Goal: Information Seeking & Learning: Learn about a topic

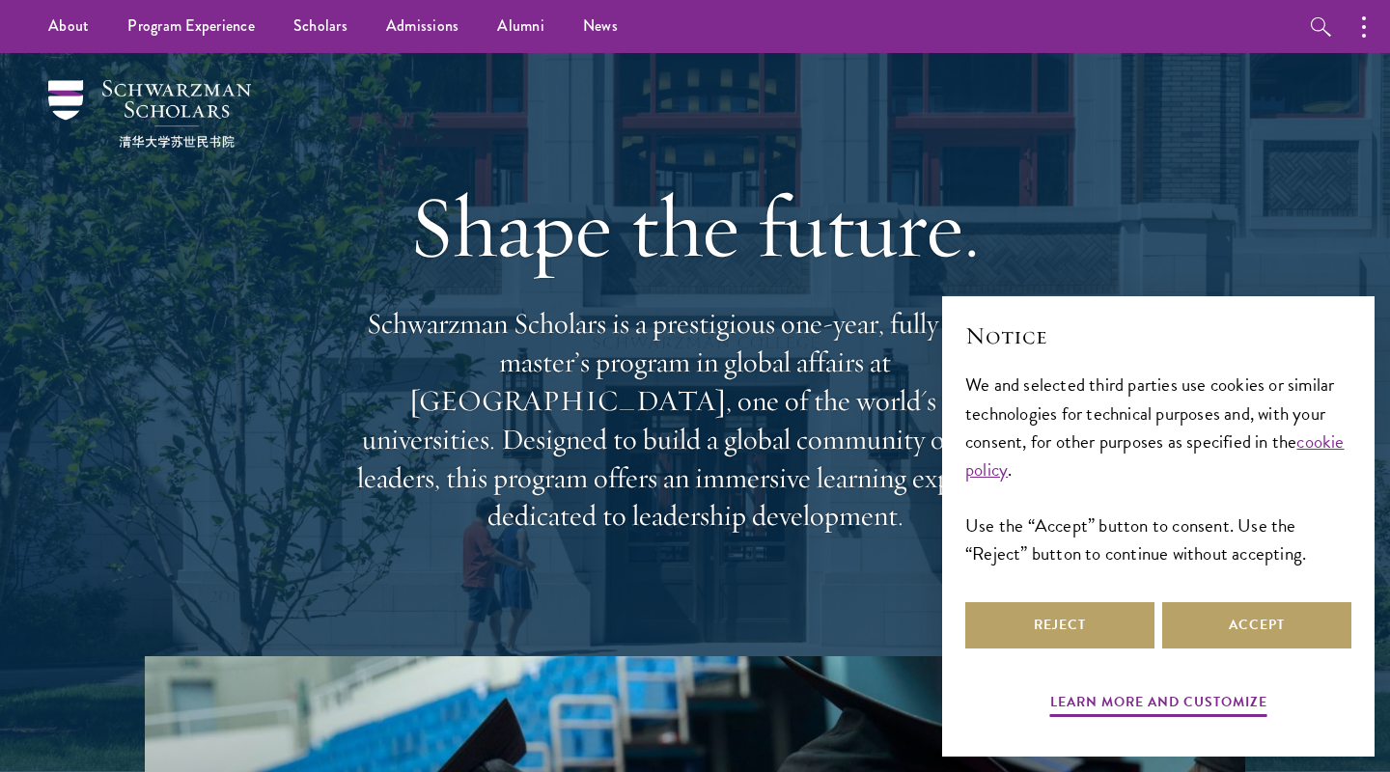
click at [1280, 600] on div "Reject Accept" at bounding box center [1159, 626] width 386 height 54
click at [1249, 620] on button "Accept" at bounding box center [1257, 626] width 189 height 46
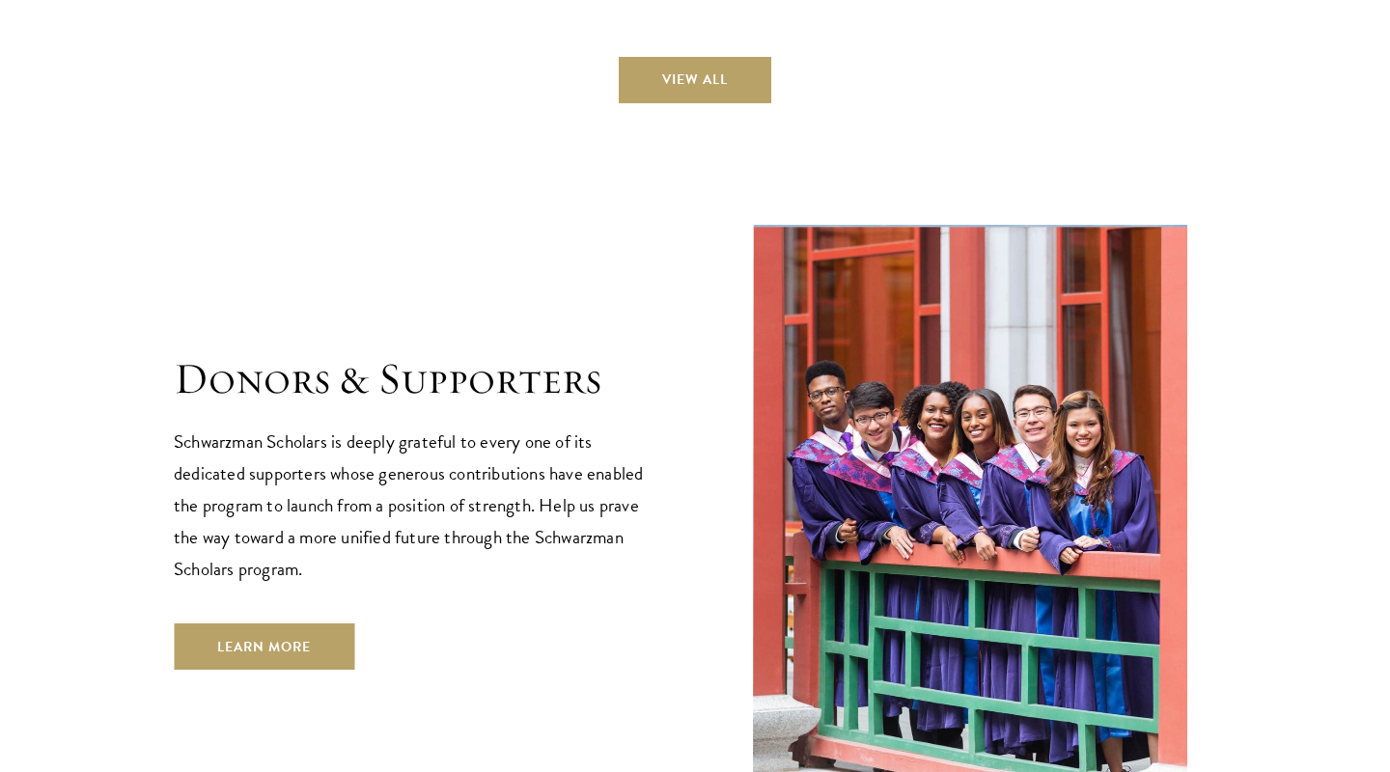
scroll to position [5354, 0]
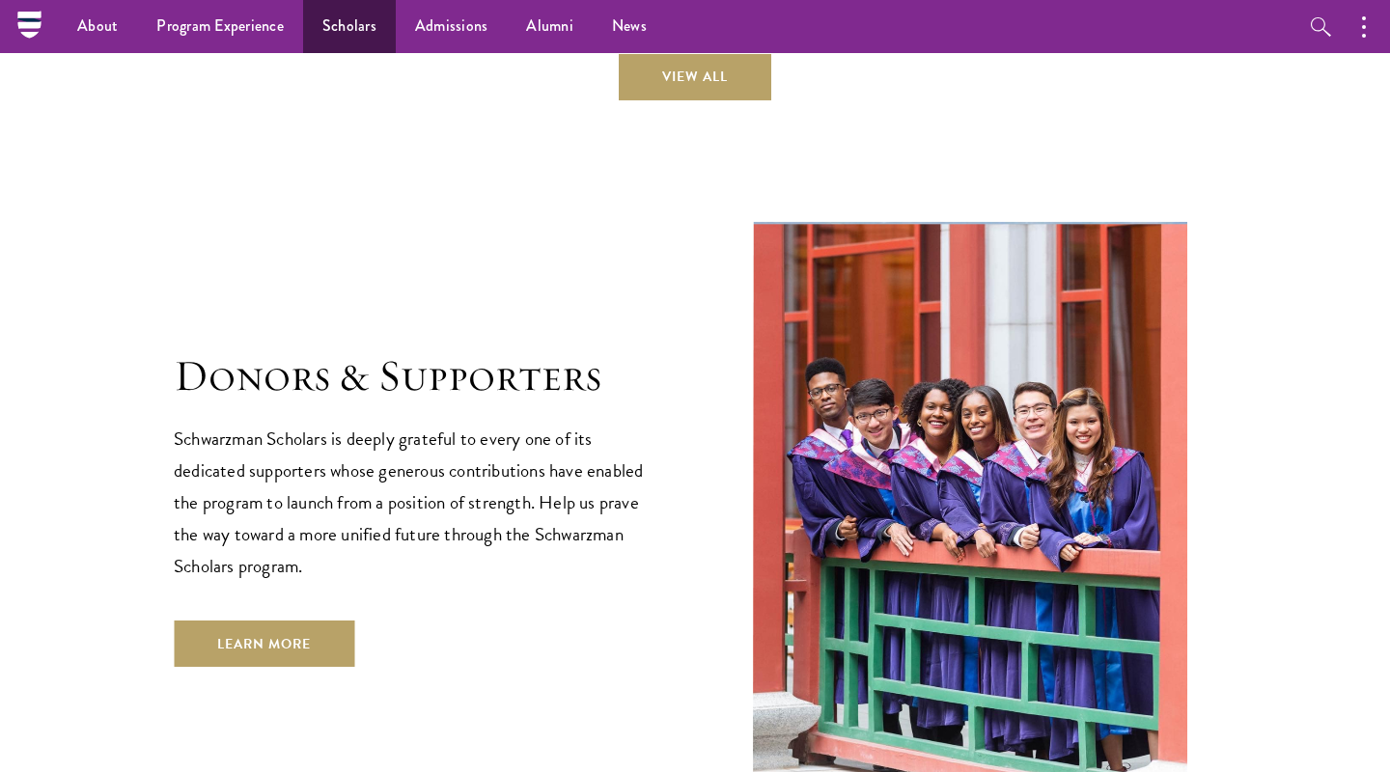
click at [341, 36] on link "Scholars" at bounding box center [349, 26] width 93 height 53
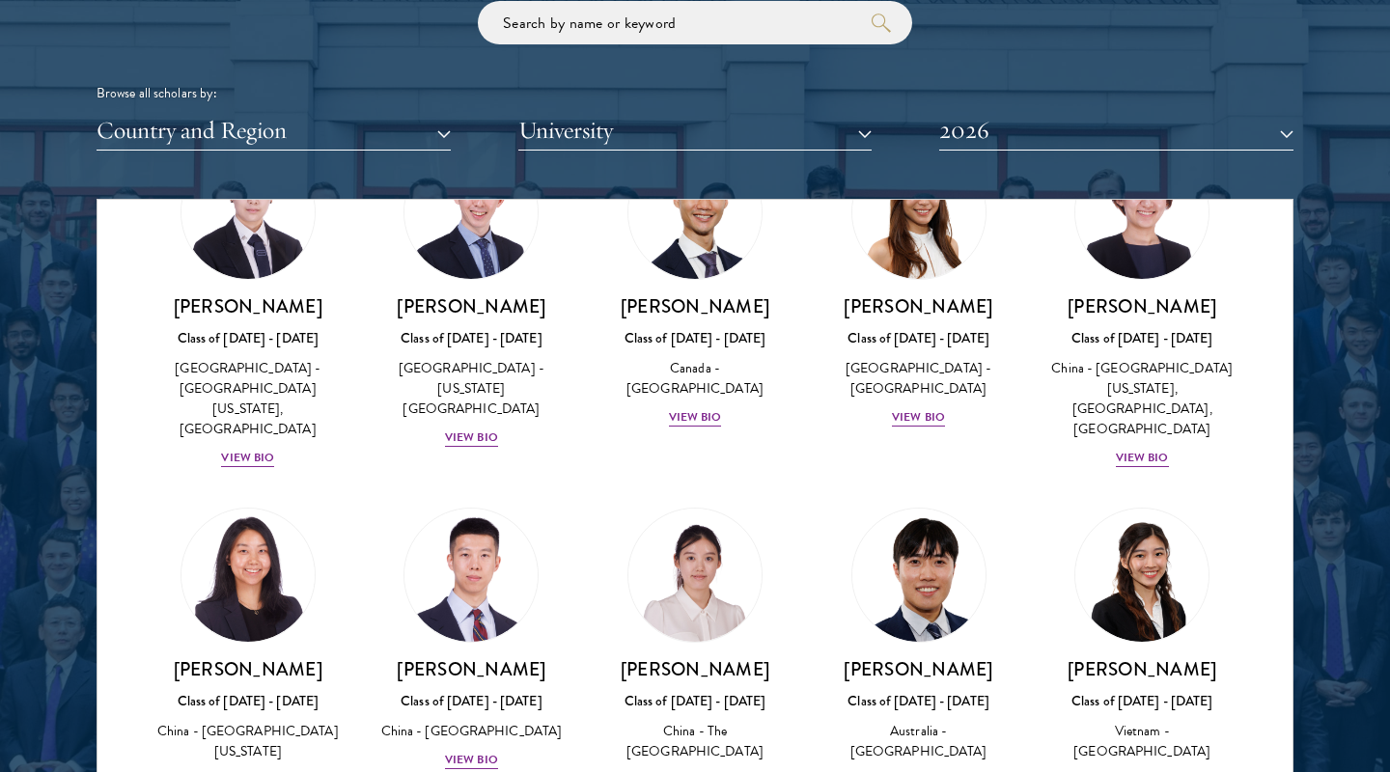
scroll to position [5313, 0]
click at [384, 119] on button "Country and Region" at bounding box center [274, 131] width 354 height 40
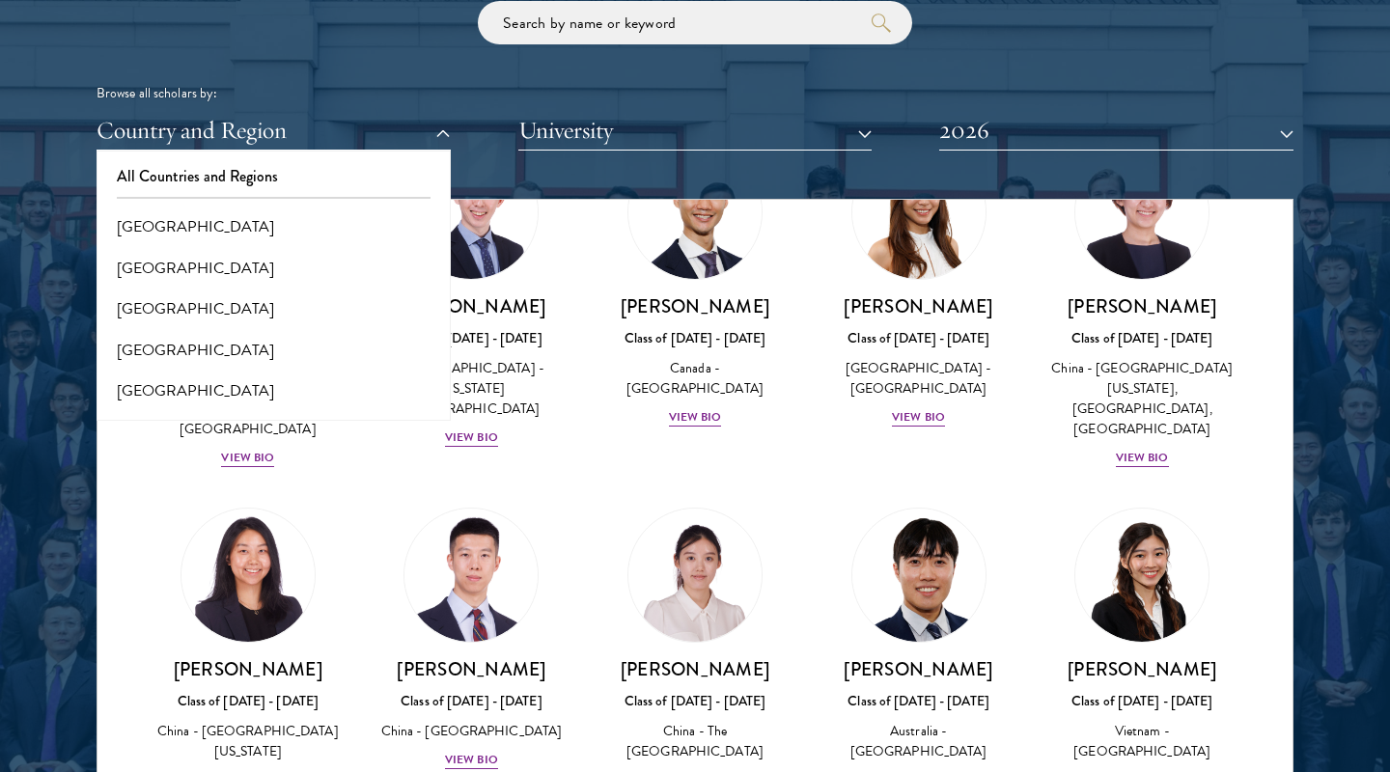
scroll to position [0, 0]
click at [643, 134] on button "University" at bounding box center [696, 131] width 354 height 40
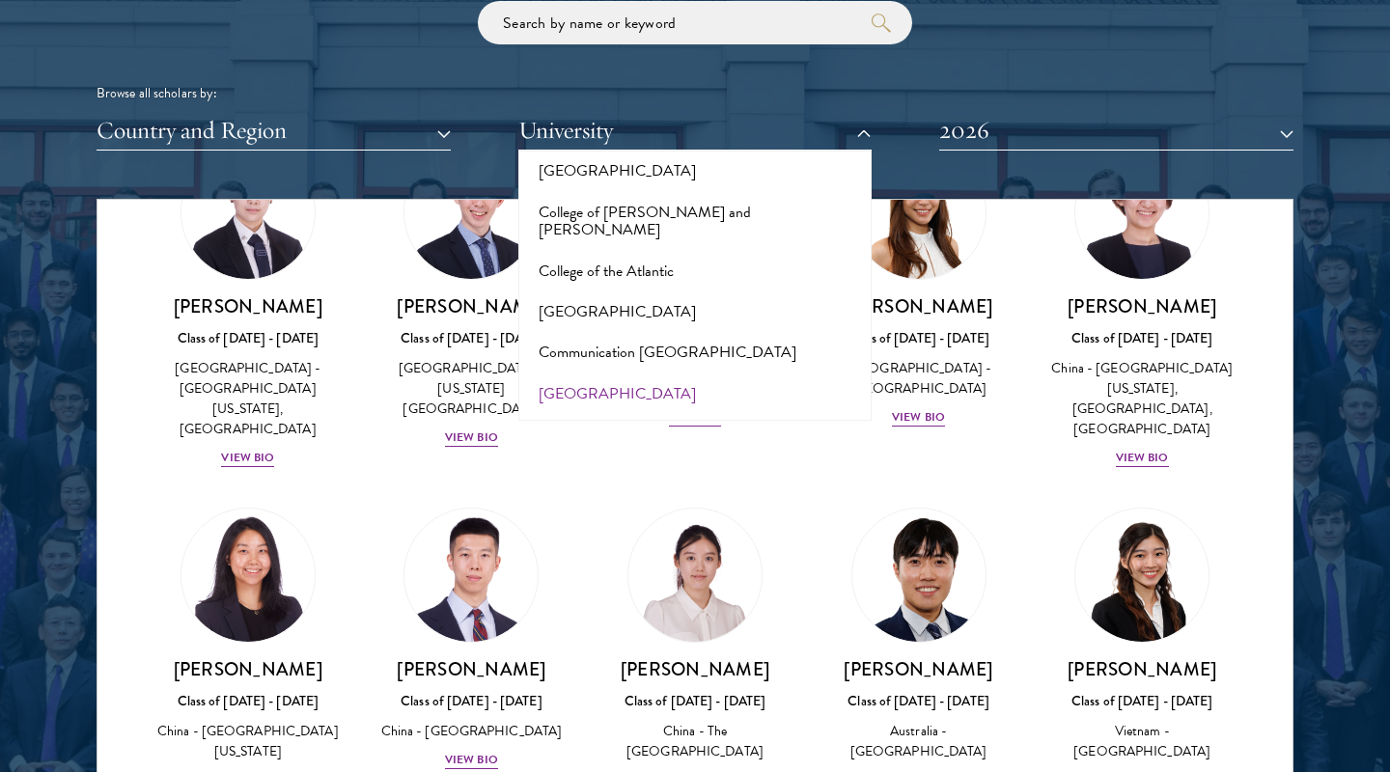
scroll to position [2833, 0]
click at [135, 517] on div "Amber Class of [DATE] - [DATE] [GEOGRAPHIC_DATA] - [GEOGRAPHIC_DATA] View Bio C…" at bounding box center [695, 257] width 1195 height 10632
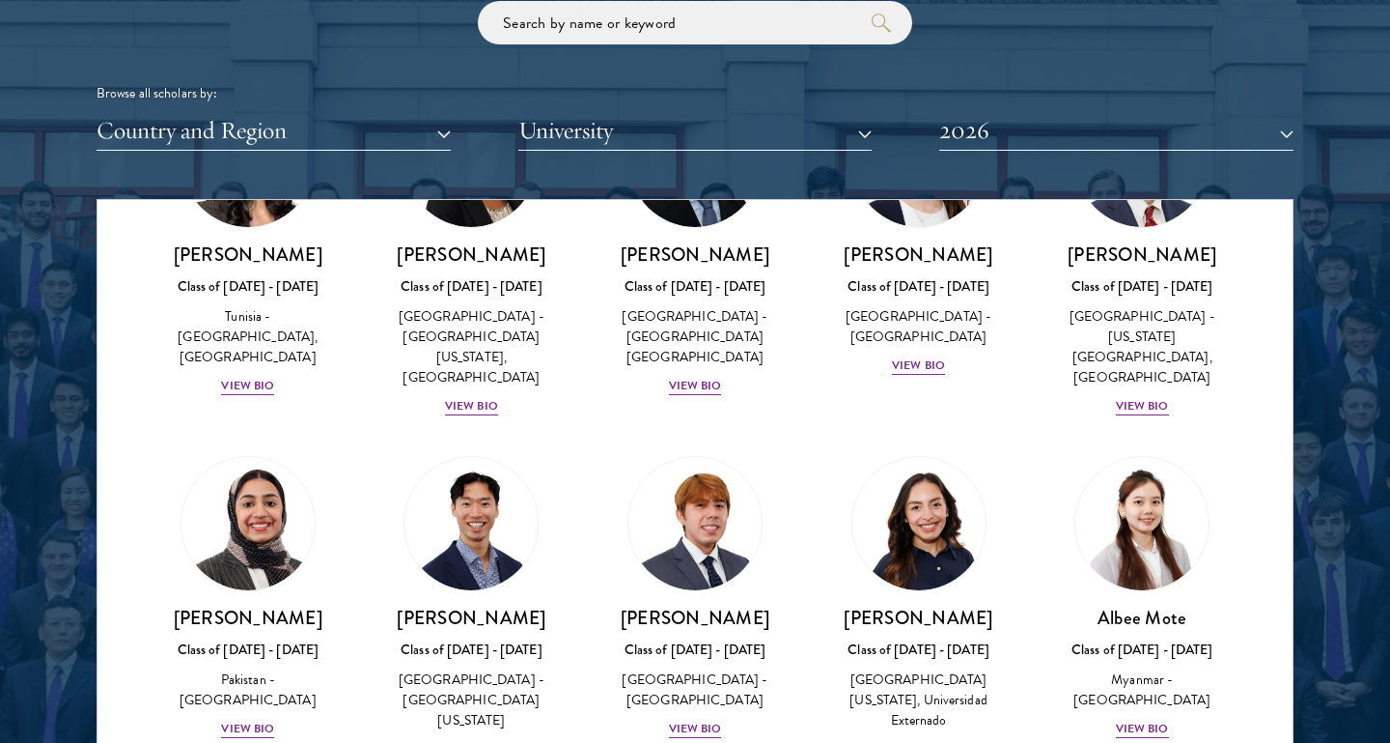
scroll to position [315, 0]
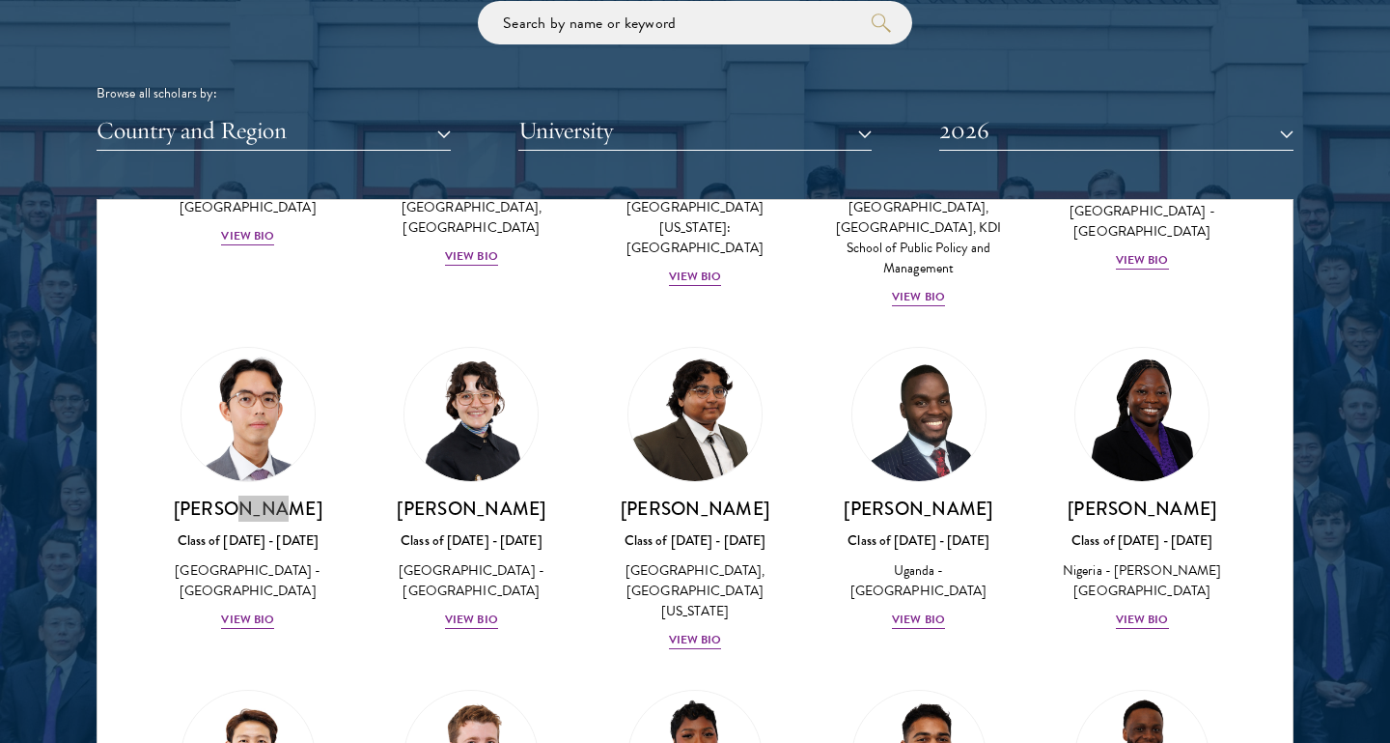
click at [269, 496] on h3 "[PERSON_NAME]" at bounding box center [247, 508] width 185 height 24
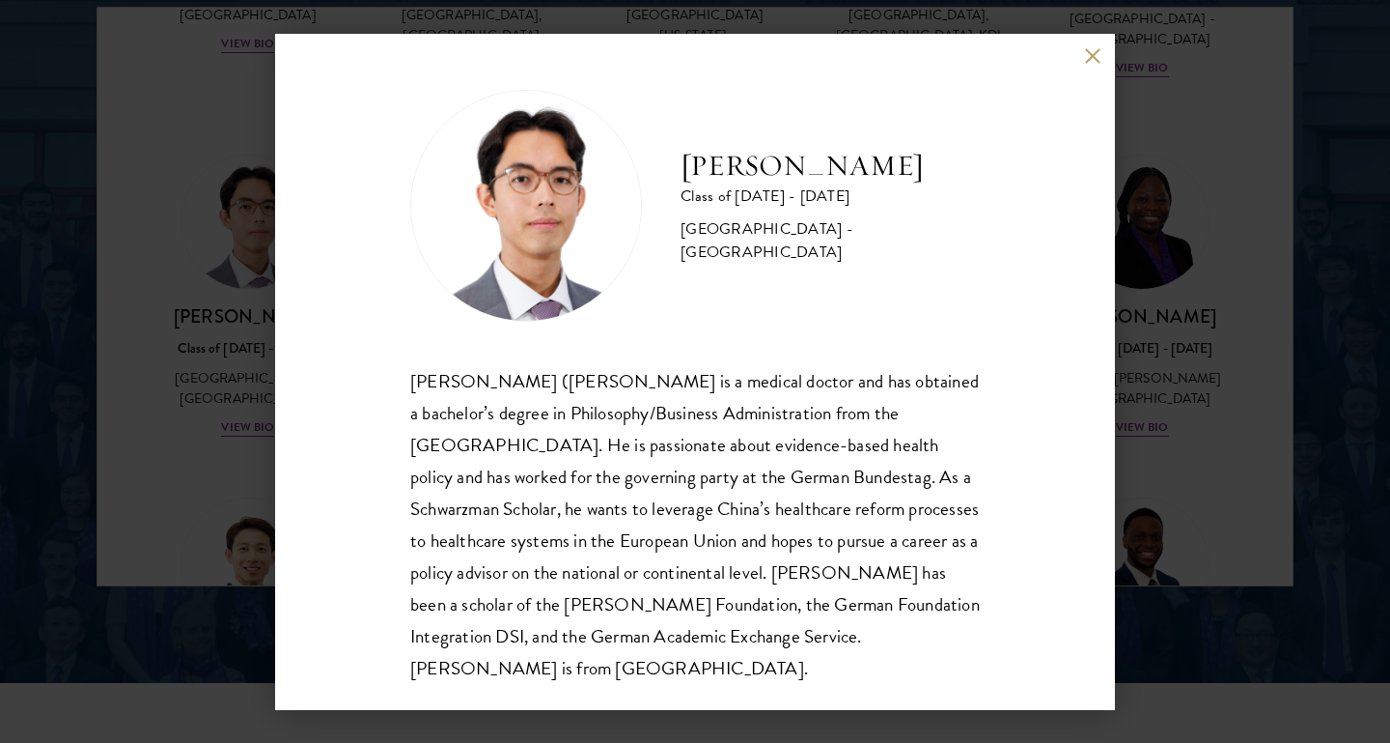
scroll to position [2589, 0]
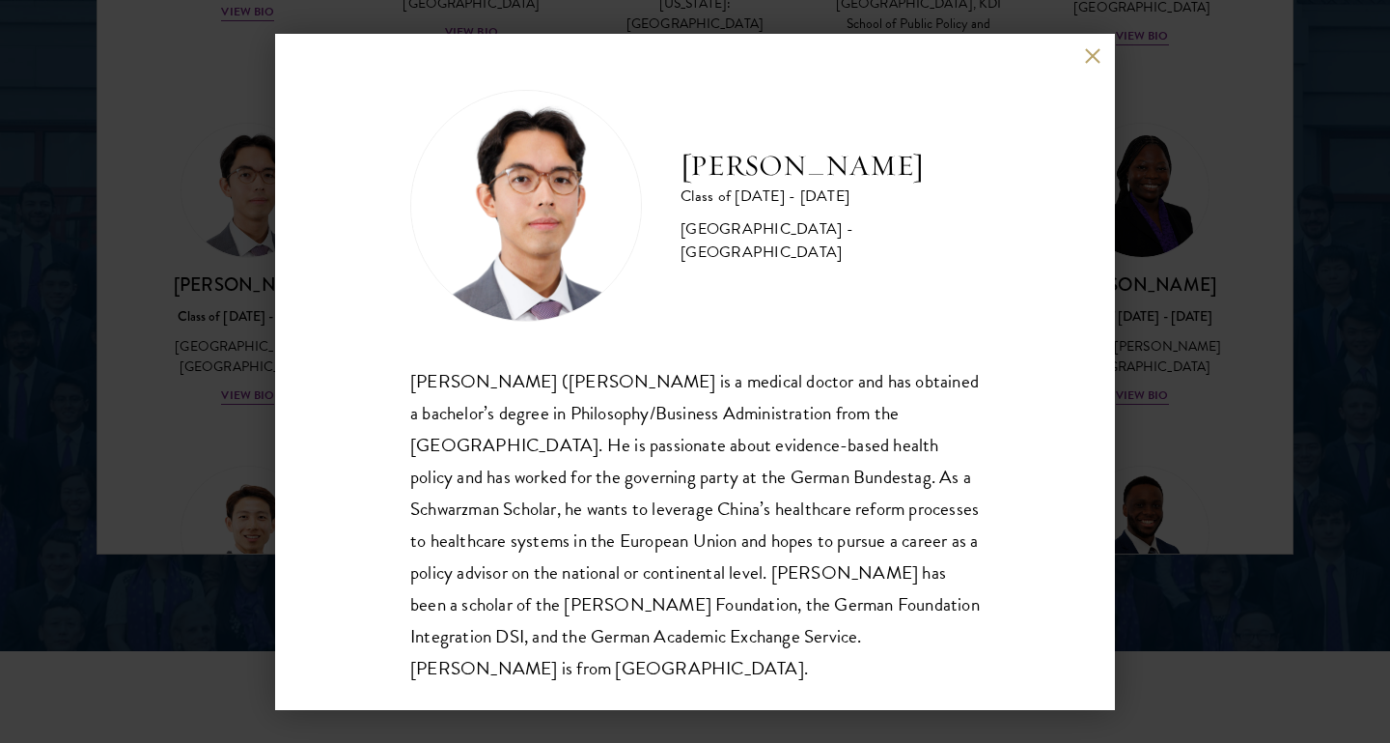
click at [1089, 48] on button at bounding box center [1092, 56] width 16 height 16
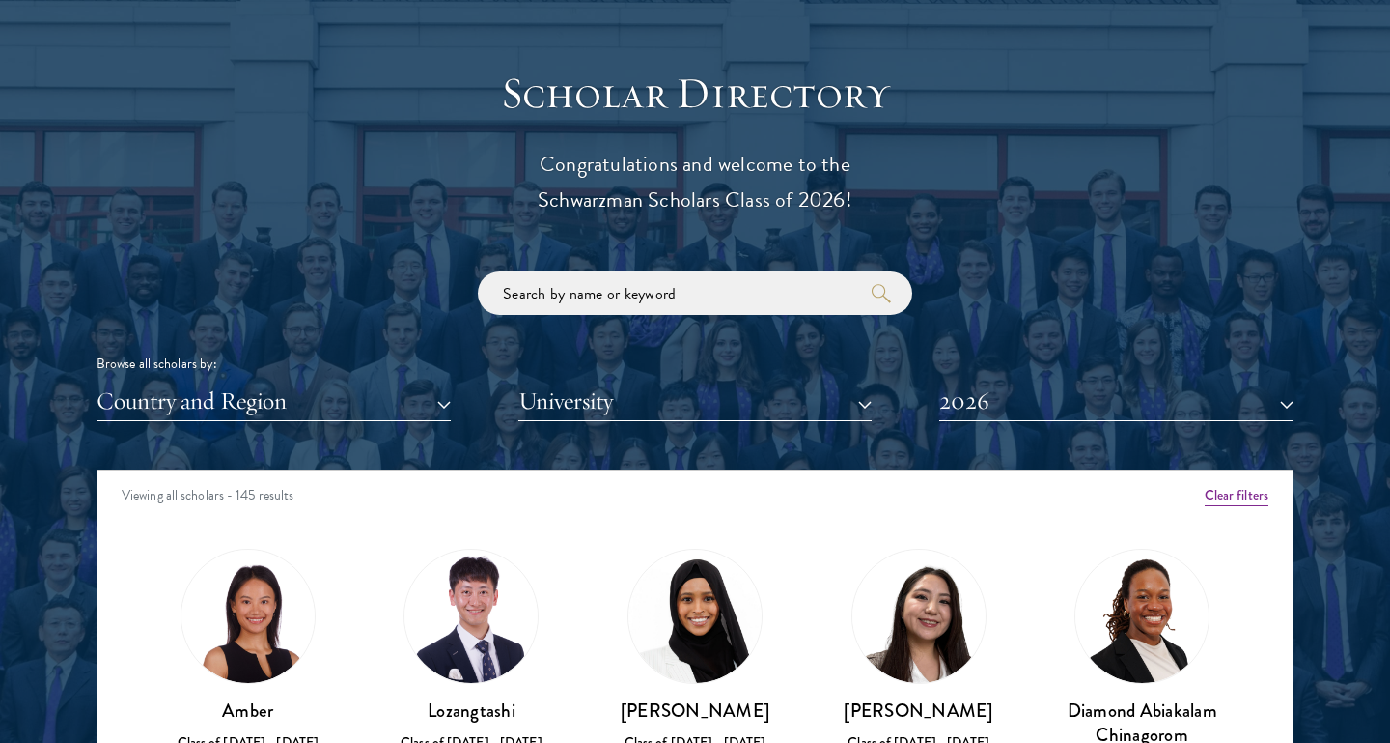
scroll to position [2102, 0]
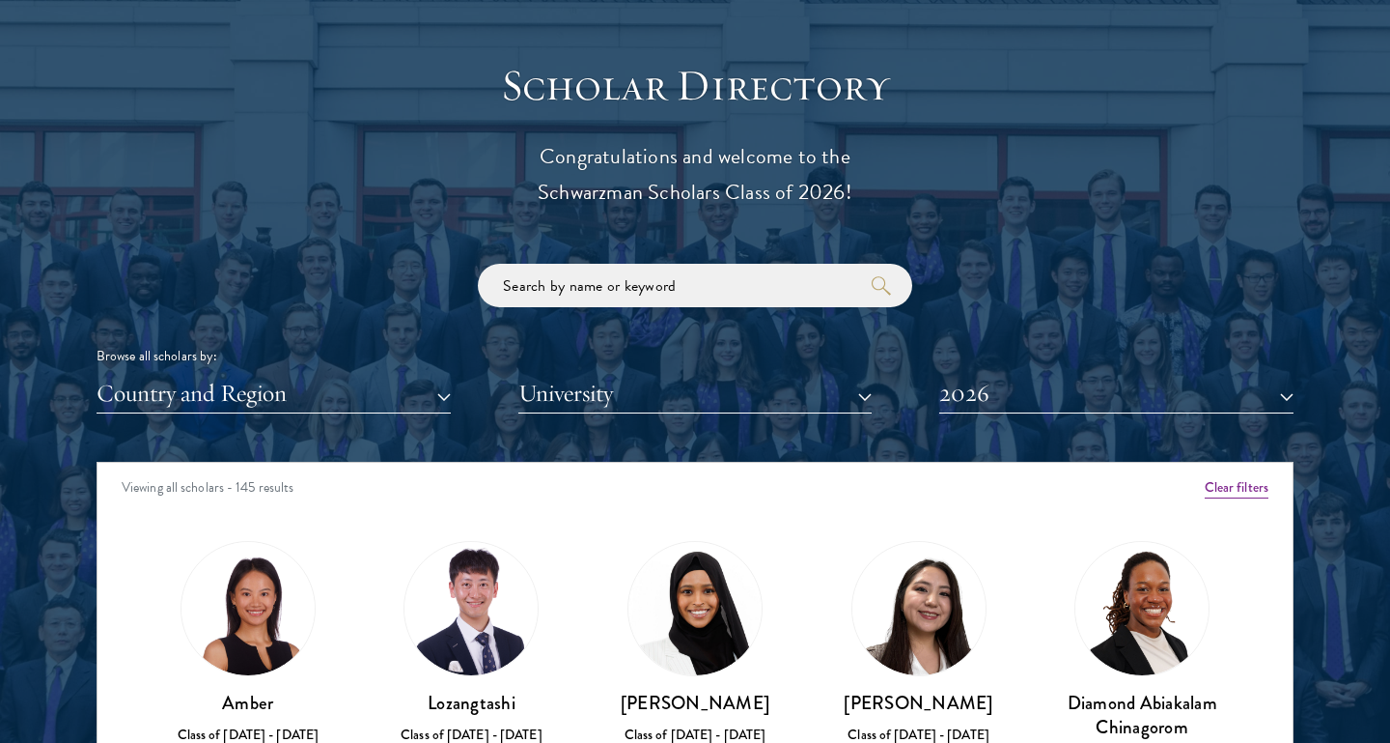
click at [379, 383] on button "Country and Region" at bounding box center [274, 394] width 354 height 40
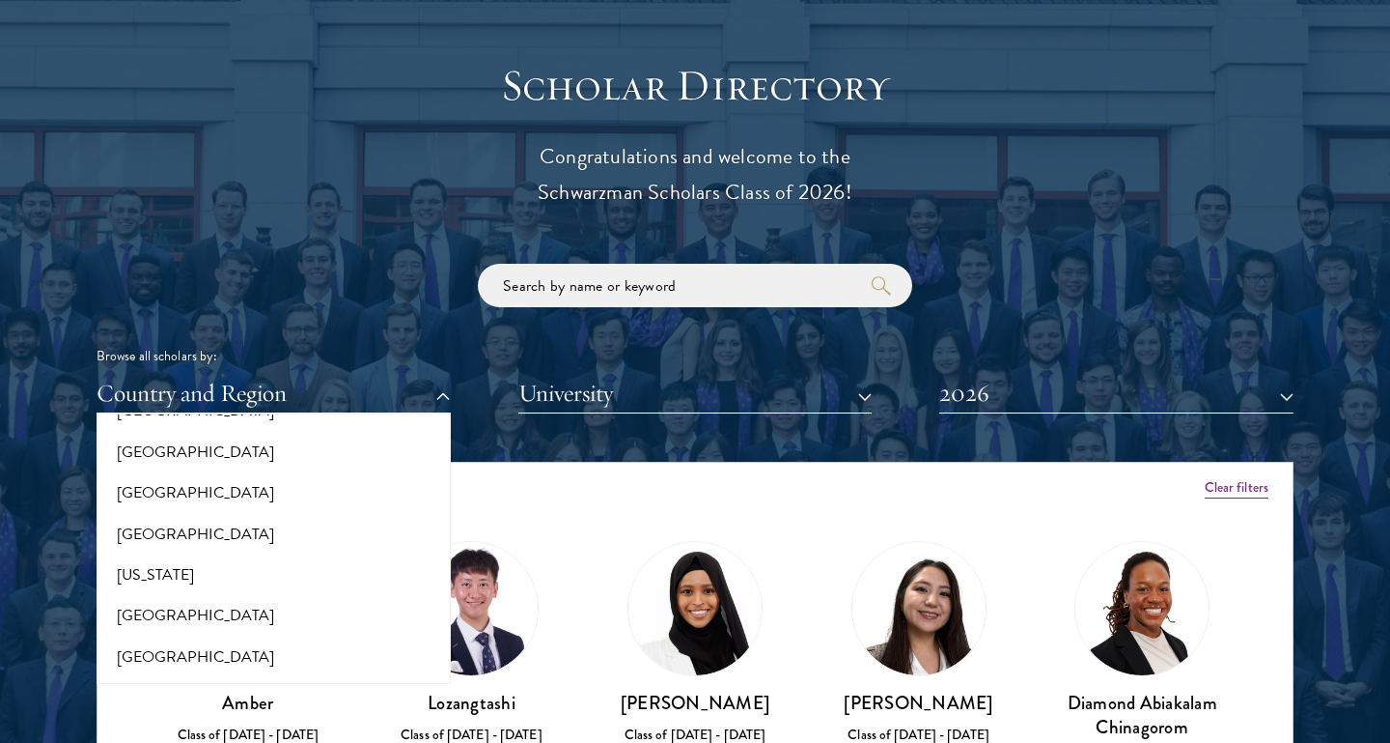
scroll to position [1031, 0]
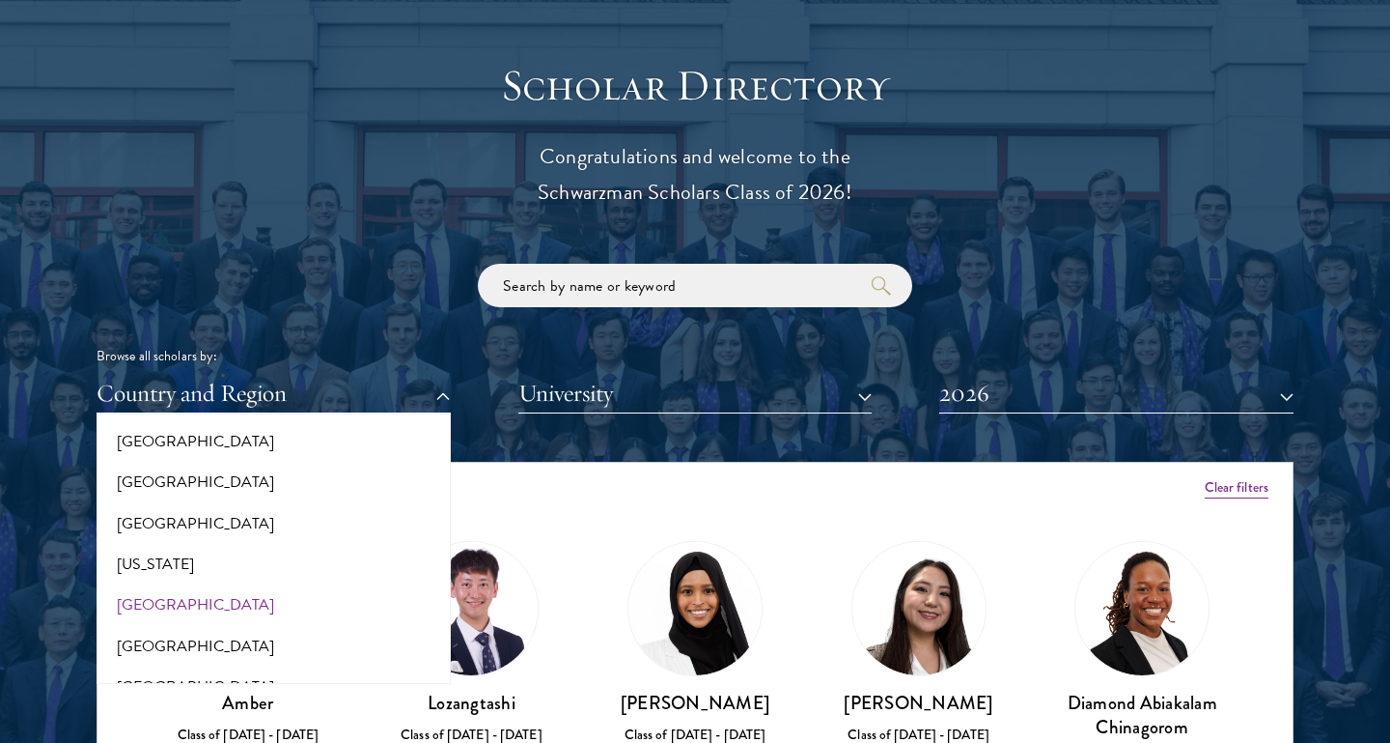
click at [168, 586] on button "[GEOGRAPHIC_DATA]" at bounding box center [273, 604] width 343 height 41
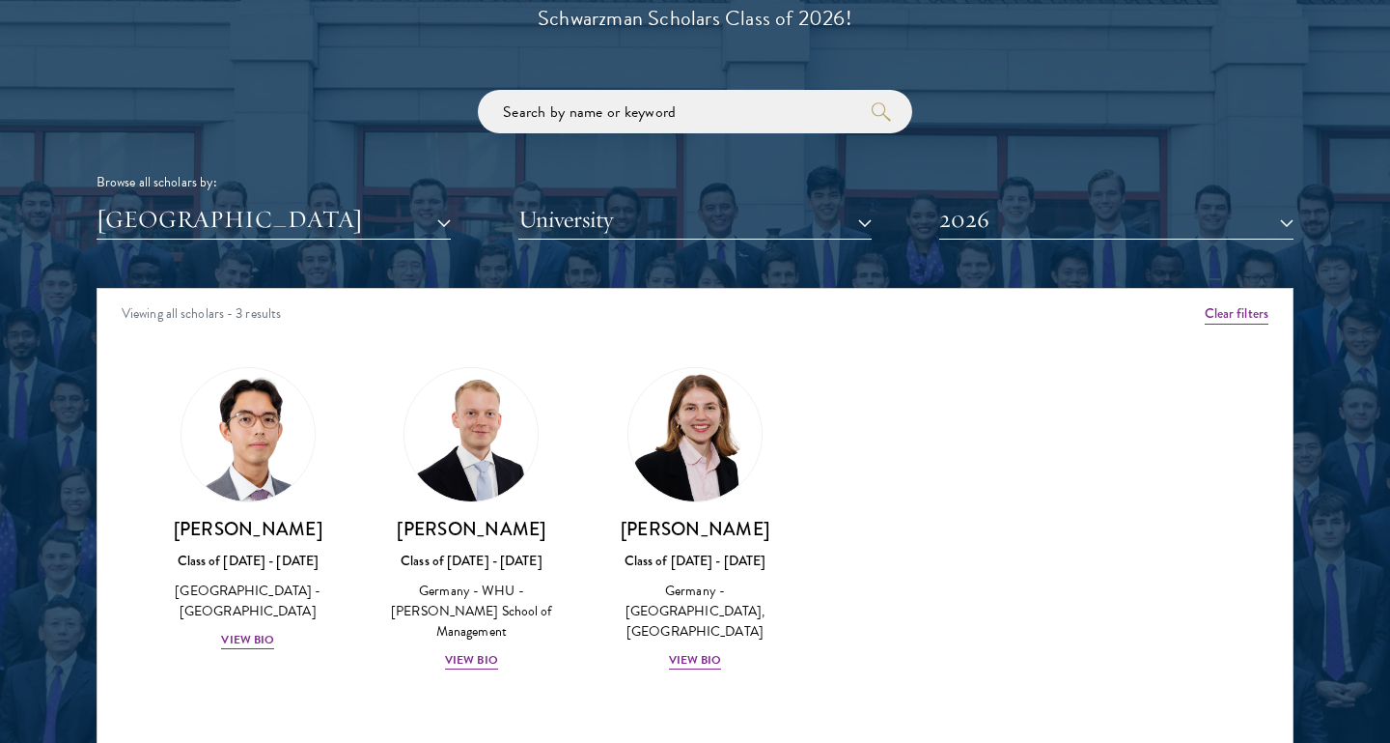
scroll to position [2289, 0]
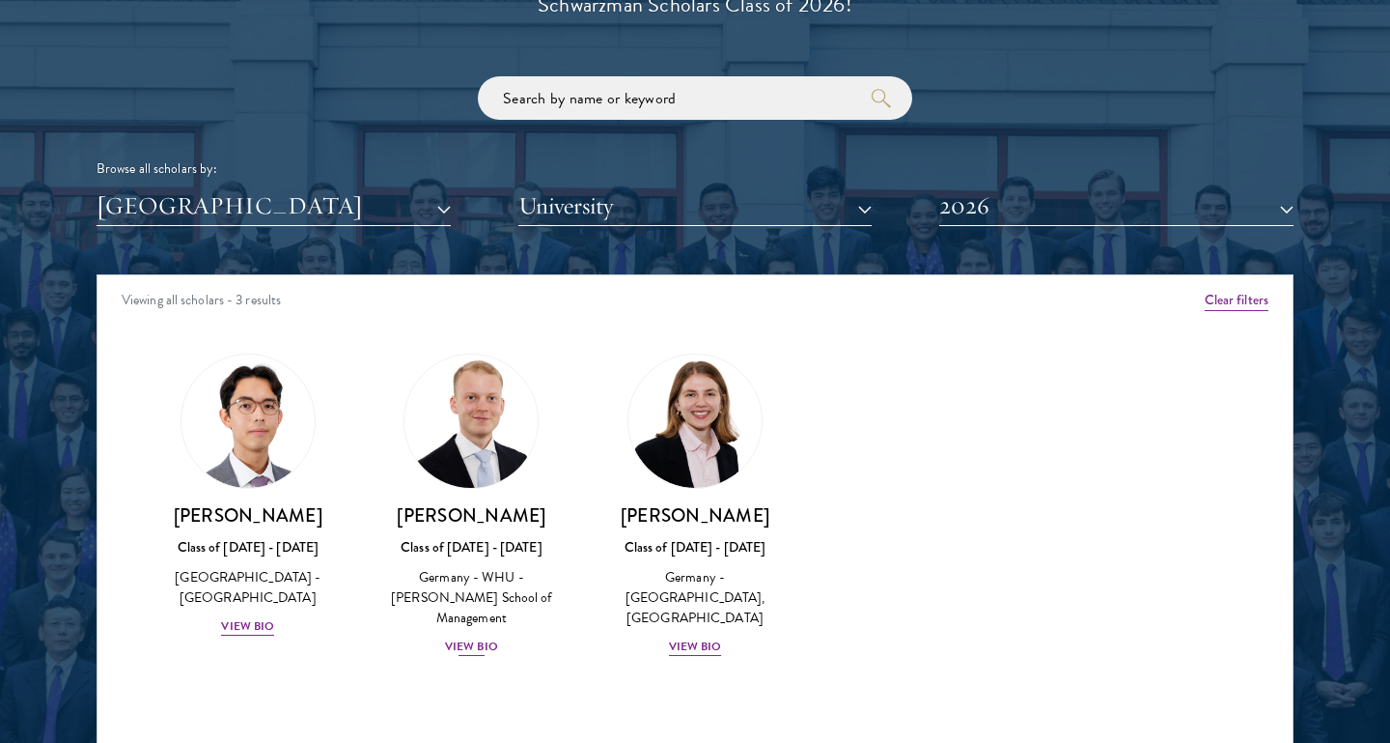
click at [465, 521] on div "[PERSON_NAME] Class of [DATE] - [DATE] [GEOGRAPHIC_DATA] - [GEOGRAPHIC_DATA] - …" at bounding box center [471, 580] width 185 height 154
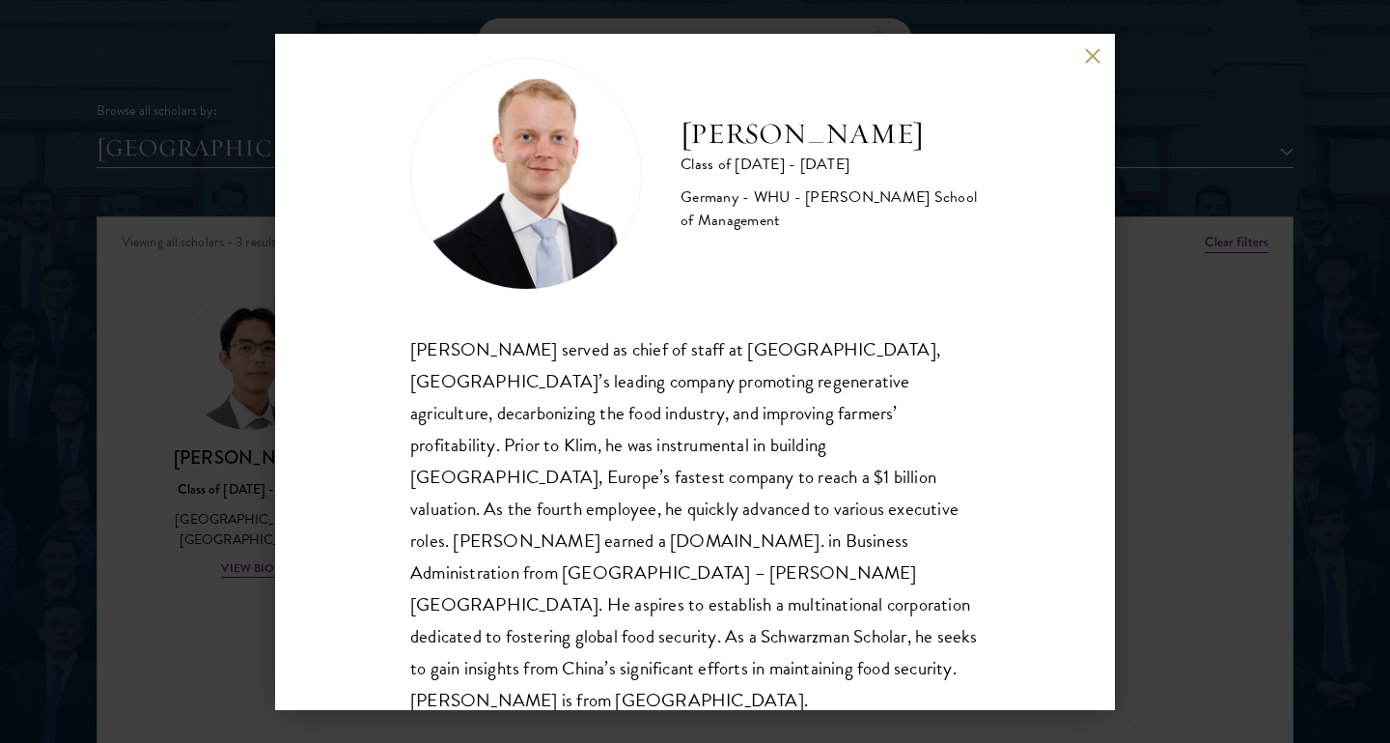
scroll to position [2348, 0]
click at [1092, 57] on button at bounding box center [1092, 56] width 16 height 16
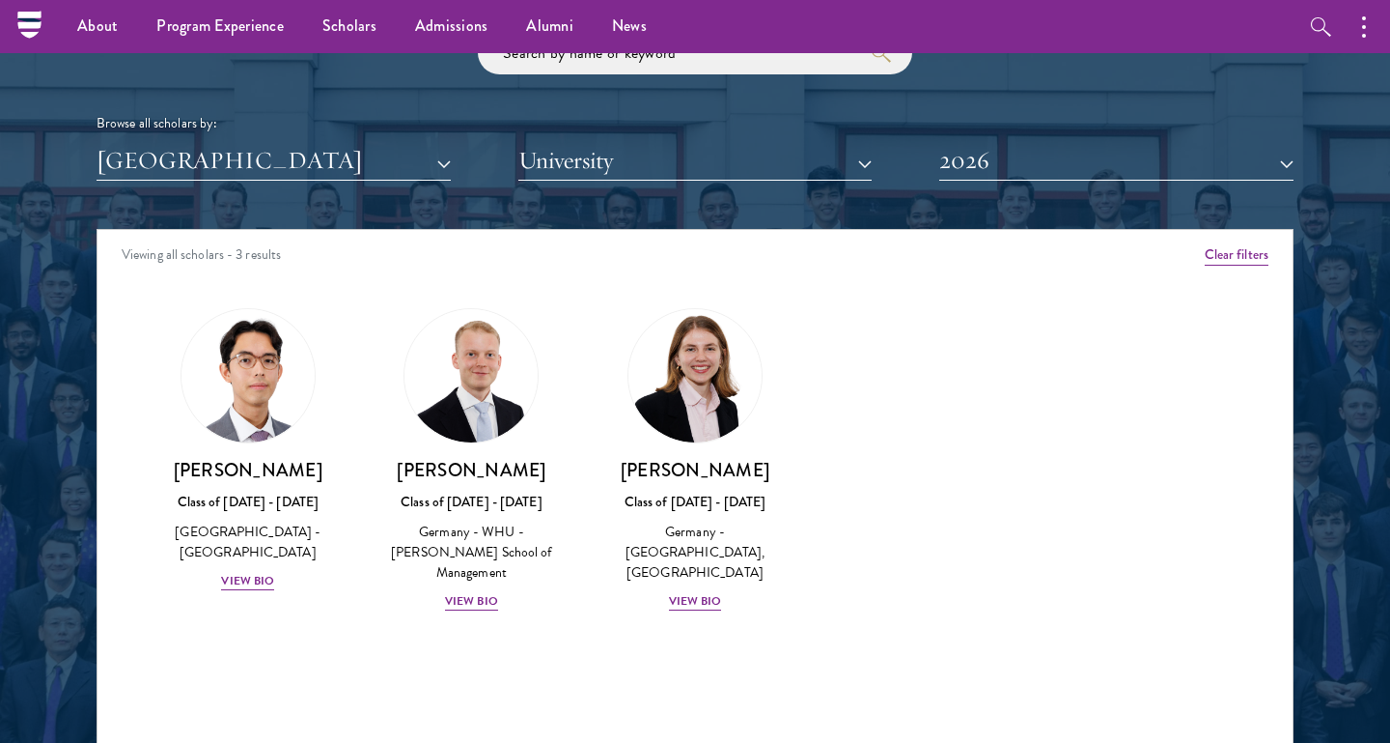
scroll to position [2333, 0]
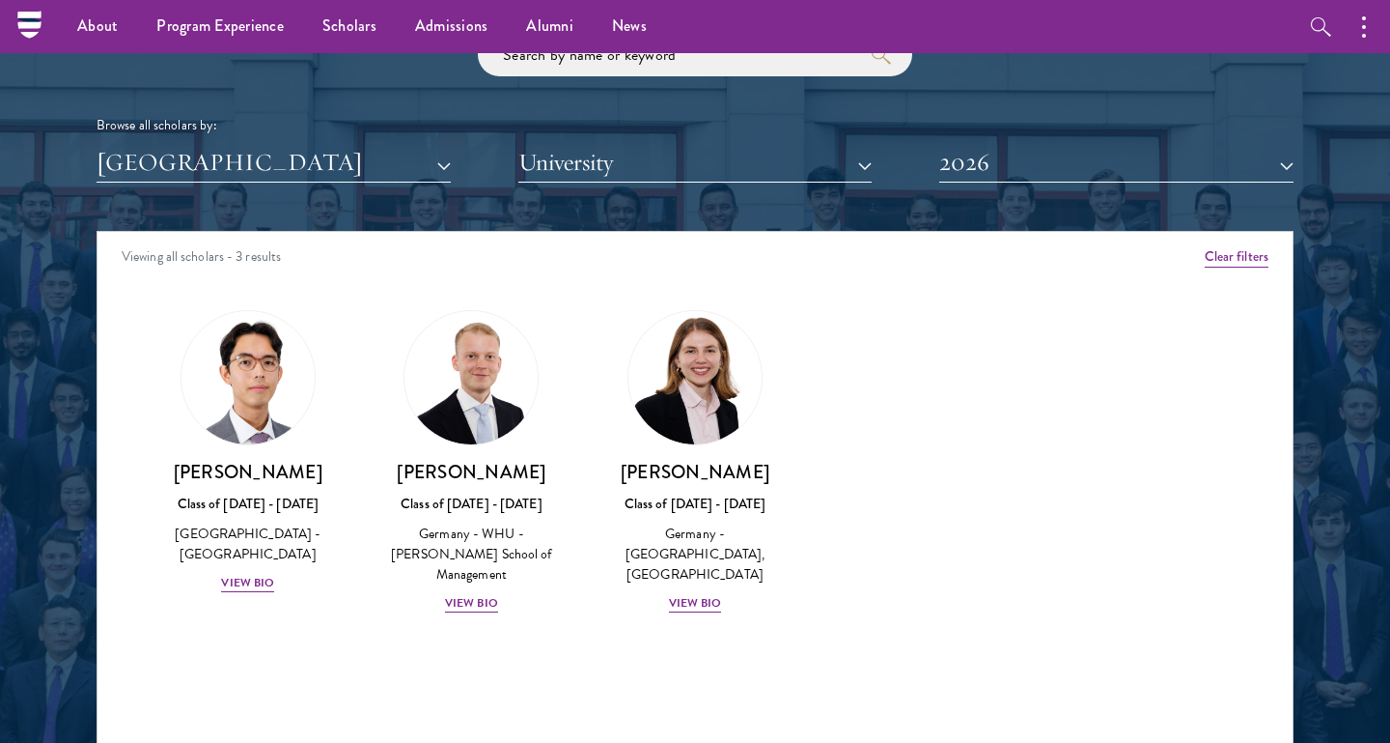
click at [683, 190] on div "Scholar Directory Congratulations and welcome to the Schwarzman Scholars Class …" at bounding box center [695, 319] width 1197 height 982
click at [663, 157] on button "University" at bounding box center [696, 163] width 354 height 40
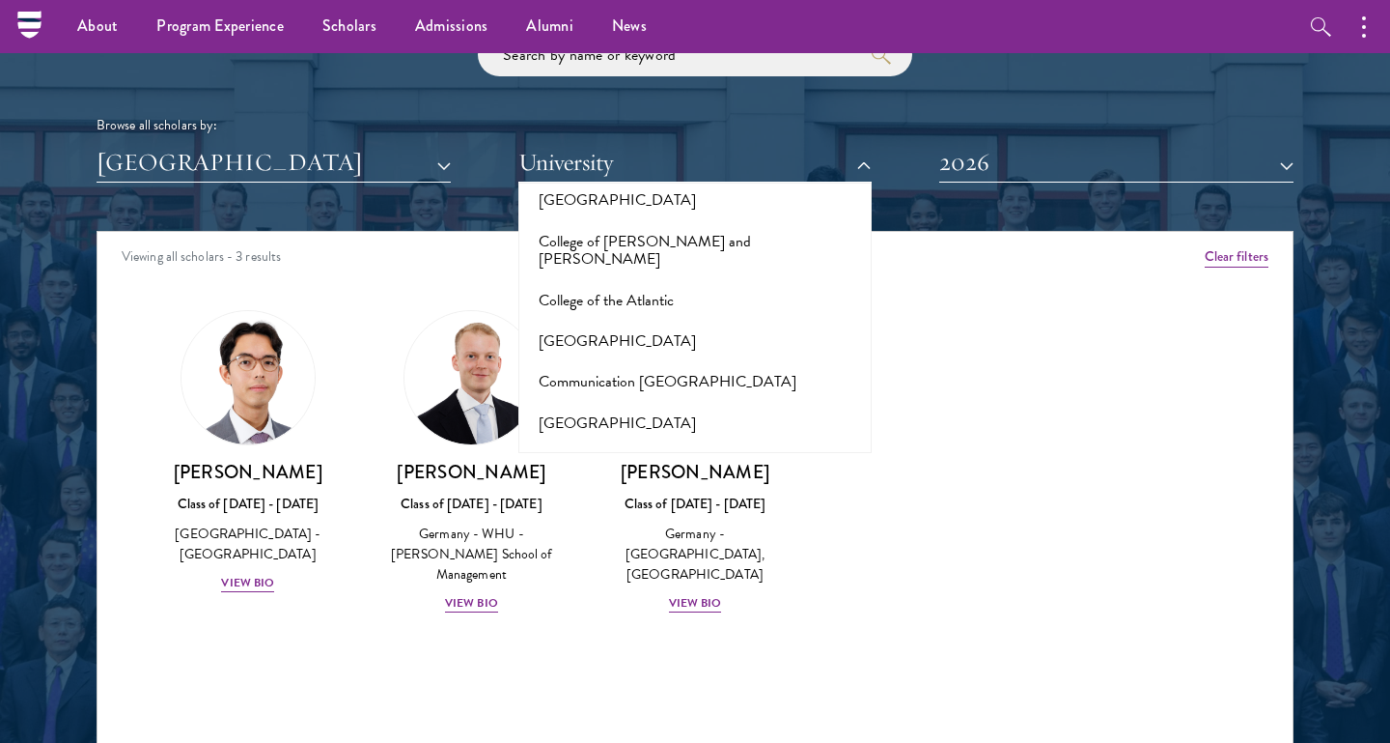
click at [1001, 317] on div "Amber Class of [DATE] - [DATE] [GEOGRAPHIC_DATA] - [GEOGRAPHIC_DATA] View Bio C…" at bounding box center [695, 479] width 1195 height 386
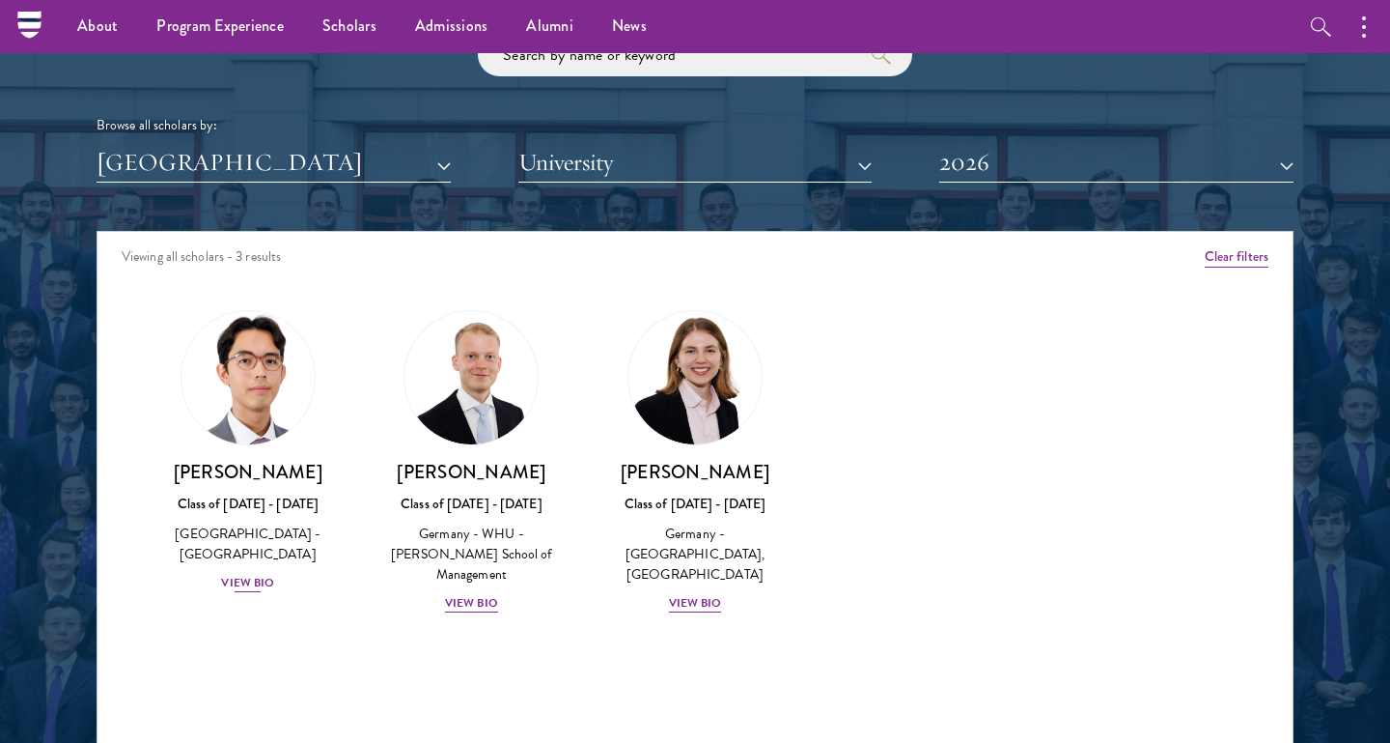
click at [268, 493] on div "Class of [DATE] - [DATE]" at bounding box center [247, 503] width 185 height 20
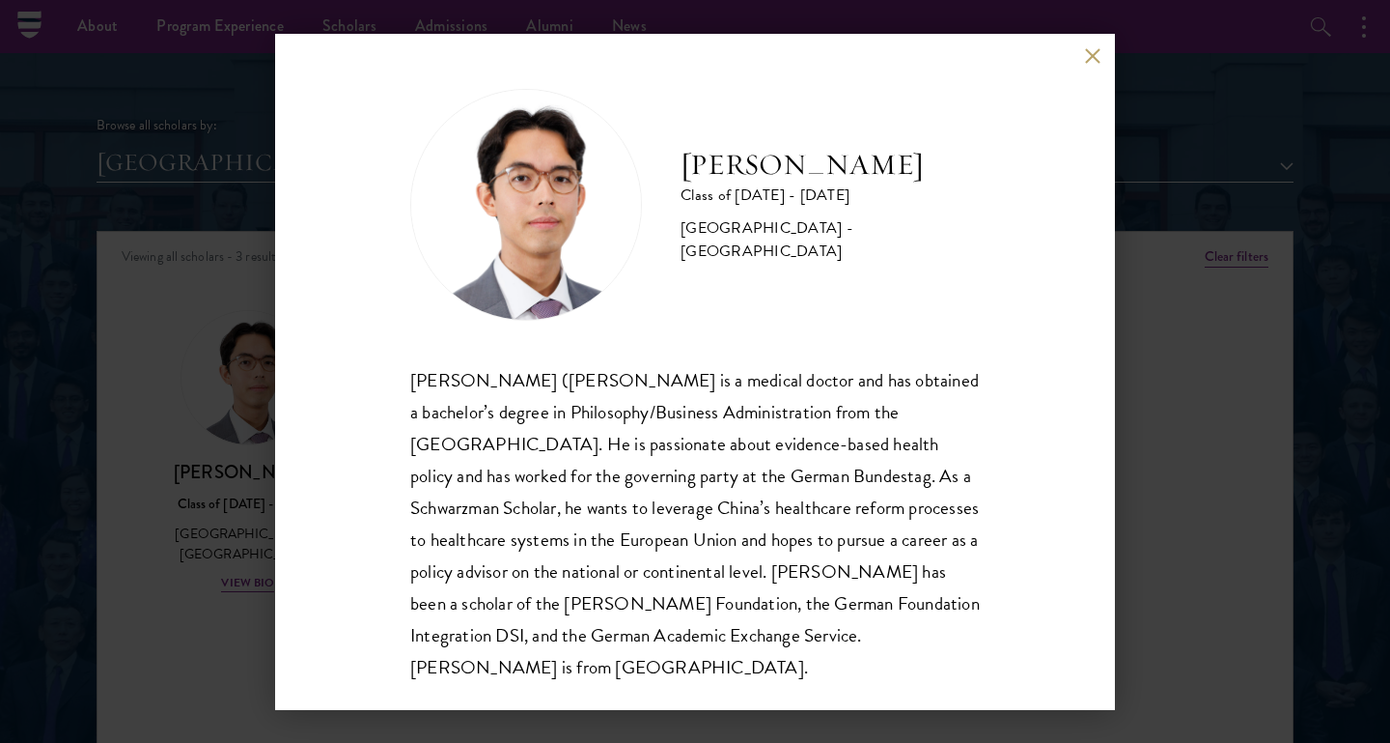
scroll to position [2, 0]
click at [1086, 57] on button at bounding box center [1092, 56] width 16 height 16
